Goal: Information Seeking & Learning: Understand process/instructions

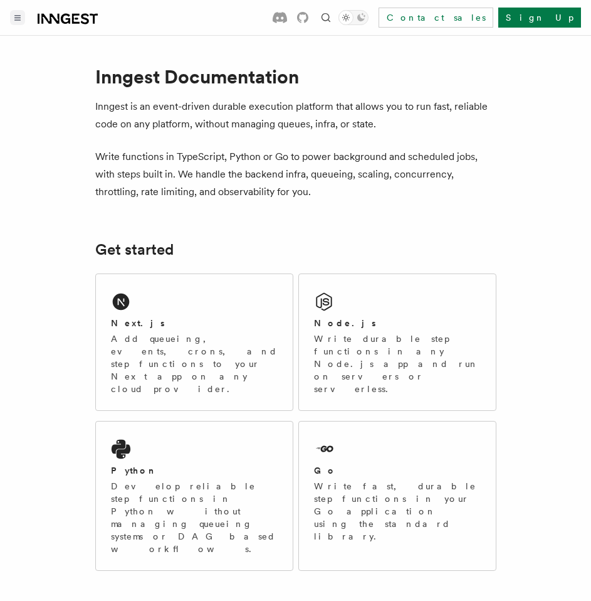
click at [18, 16] on icon "Toggle navigation" at bounding box center [17, 18] width 6 height 6
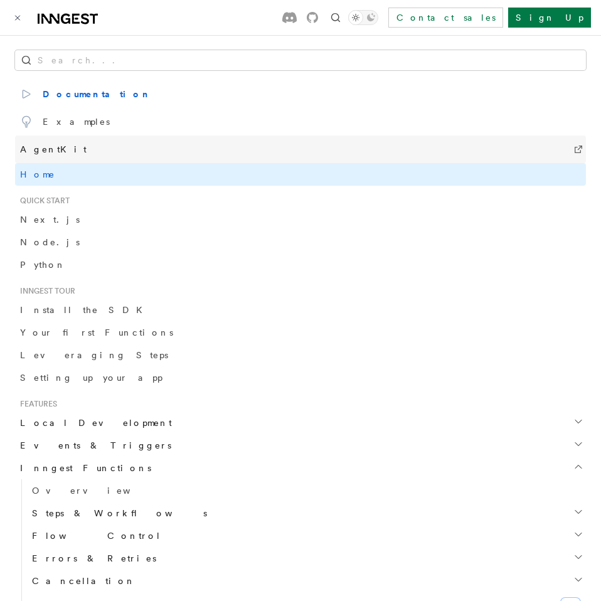
click at [67, 152] on link "AgentKit" at bounding box center [300, 149] width 571 height 28
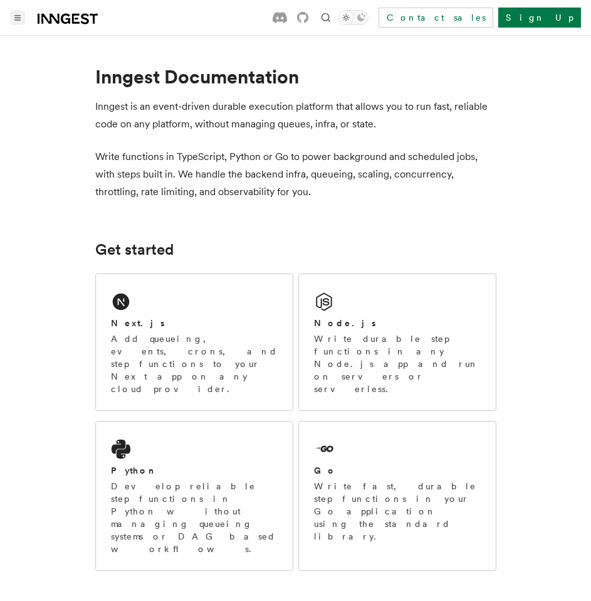
click at [22, 14] on button "Toggle navigation" at bounding box center [17, 17] width 15 height 15
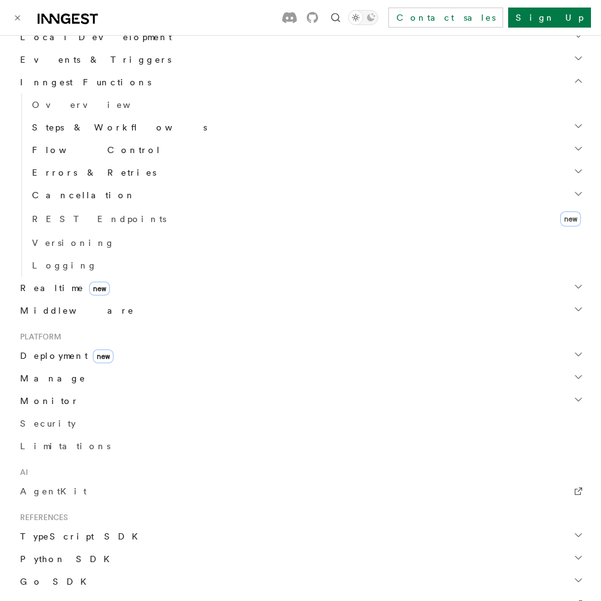
scroll to position [410, 0]
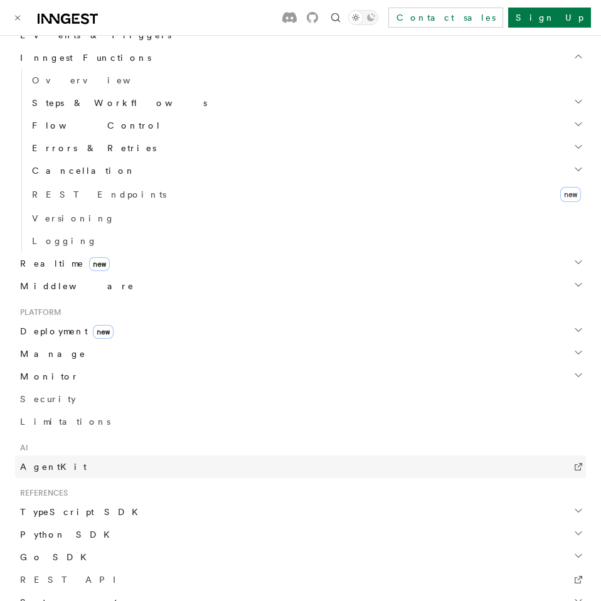
click at [84, 465] on link "AgentKit" at bounding box center [300, 466] width 571 height 23
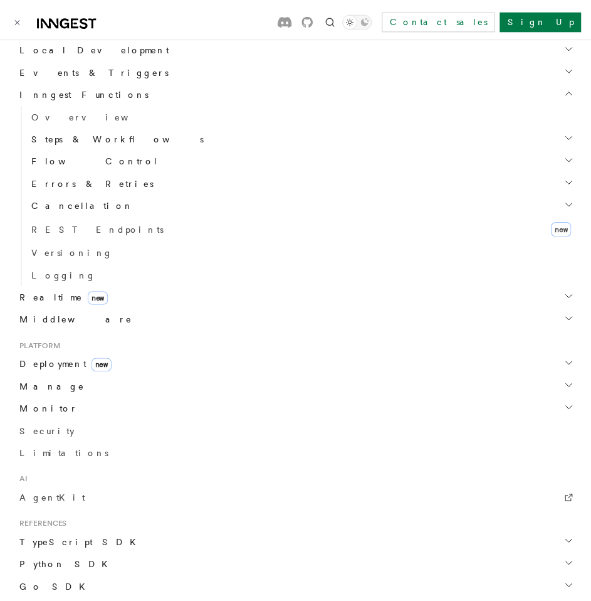
scroll to position [374, 0]
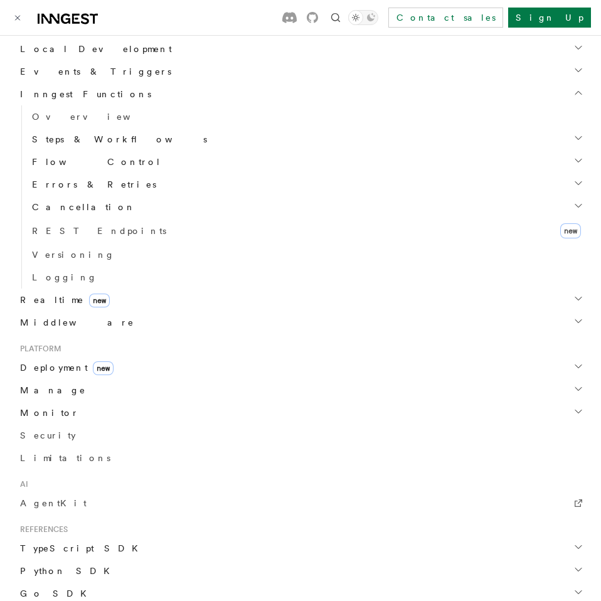
click at [79, 140] on span "Steps & Workflows" at bounding box center [117, 139] width 180 height 13
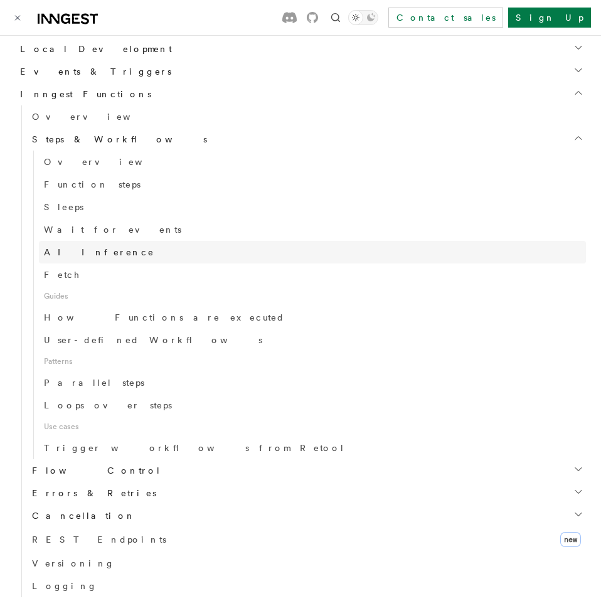
click at [60, 254] on span "AI Inference" at bounding box center [99, 252] width 110 height 10
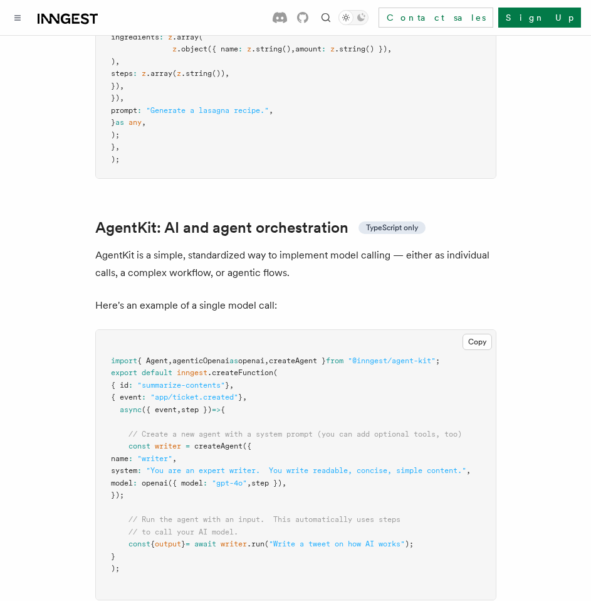
scroll to position [3659, 0]
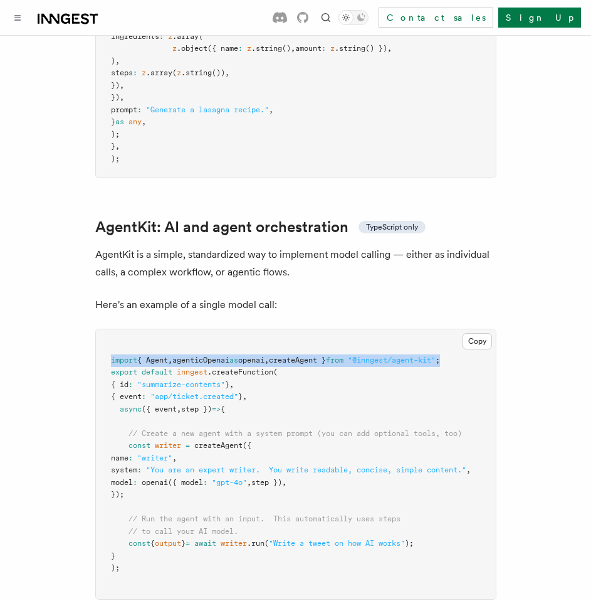
drag, startPoint x: 480, startPoint y: 339, endPoint x: 109, endPoint y: 339, distance: 370.7
click at [109, 339] on pre "import { Agent , agenticOpenai as openai , createAgent } from "@inngest/agent-k…" at bounding box center [296, 464] width 400 height 270
copy span "import { Agent , agenticOpenai as openai , createAgent } from "@inngest/agent-k…"
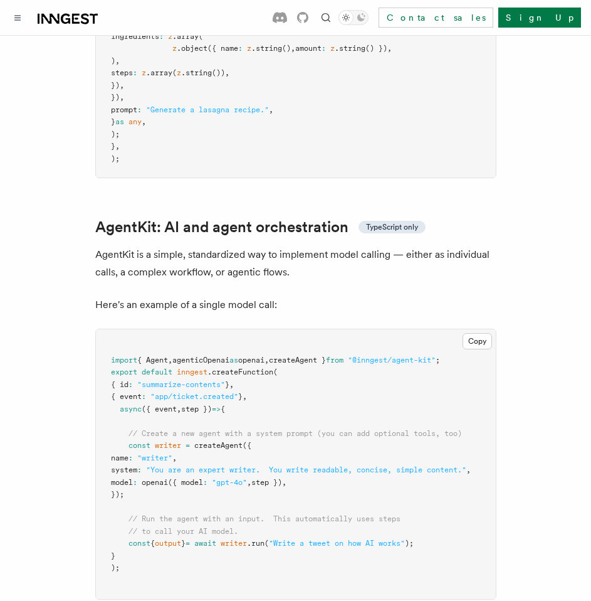
click at [172, 473] on pre "import { Agent , agenticOpenai as openai , createAgent } from "@inngest/agent-k…" at bounding box center [296, 464] width 400 height 270
drag, startPoint x: 169, startPoint y: 479, endPoint x: 120, endPoint y: 428, distance: 71.4
click at [120, 428] on pre "import { Agent , agenticOpenai as openai , createAgent } from "@inngest/agent-k…" at bounding box center [296, 464] width 400 height 270
copy code "const writer = createAgent ({ name : "writer" , system : "You are an expert wri…"
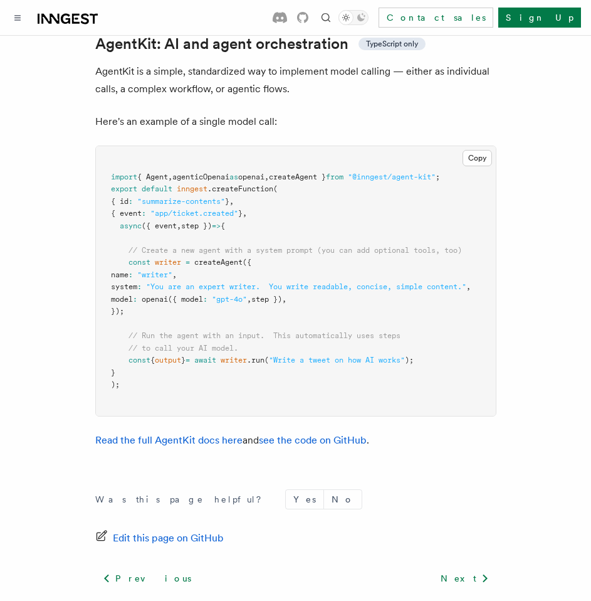
scroll to position [3914, 0]
